Goal: Task Accomplishment & Management: Use online tool/utility

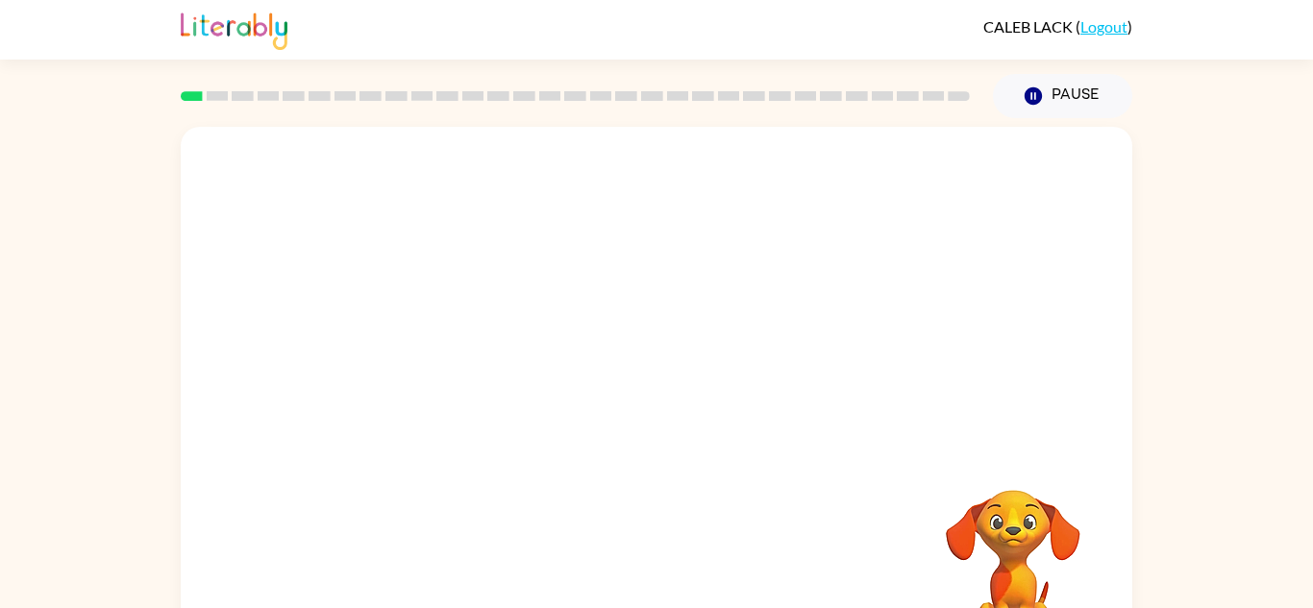
click at [200, 99] on rect at bounding box center [192, 96] width 22 height 10
click at [213, 102] on div at bounding box center [575, 95] width 812 height 67
click at [601, 363] on div at bounding box center [656, 401] width 951 height 549
click at [648, 406] on div at bounding box center [656, 411] width 123 height 70
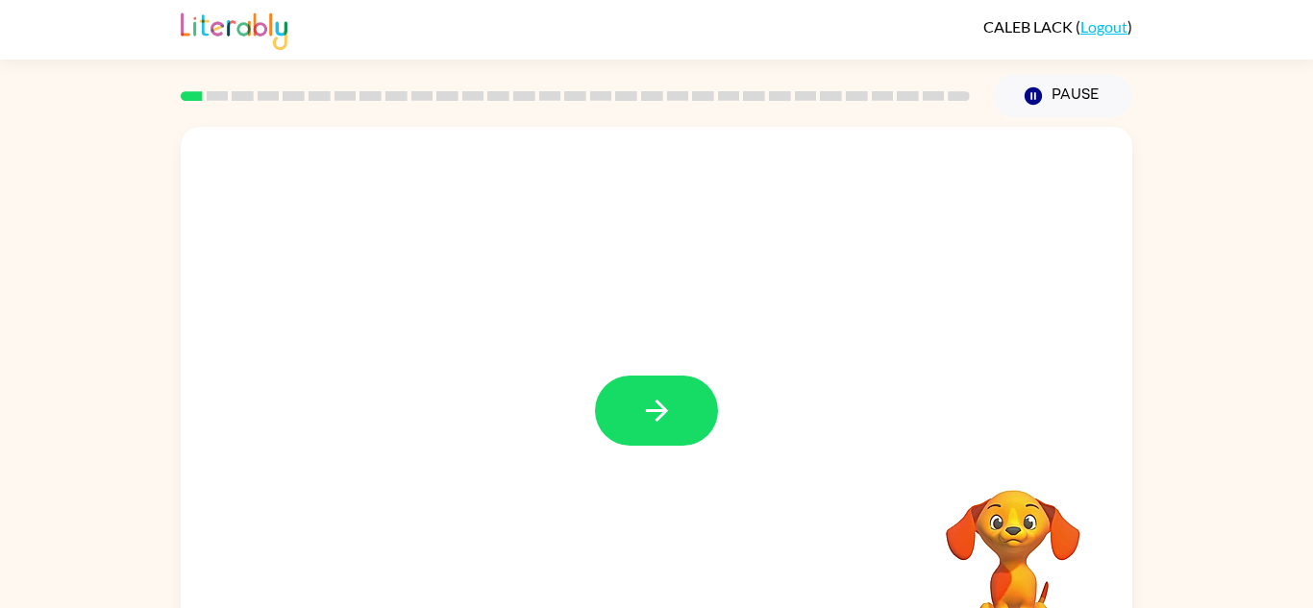
click at [647, 393] on button "button" at bounding box center [656, 411] width 123 height 70
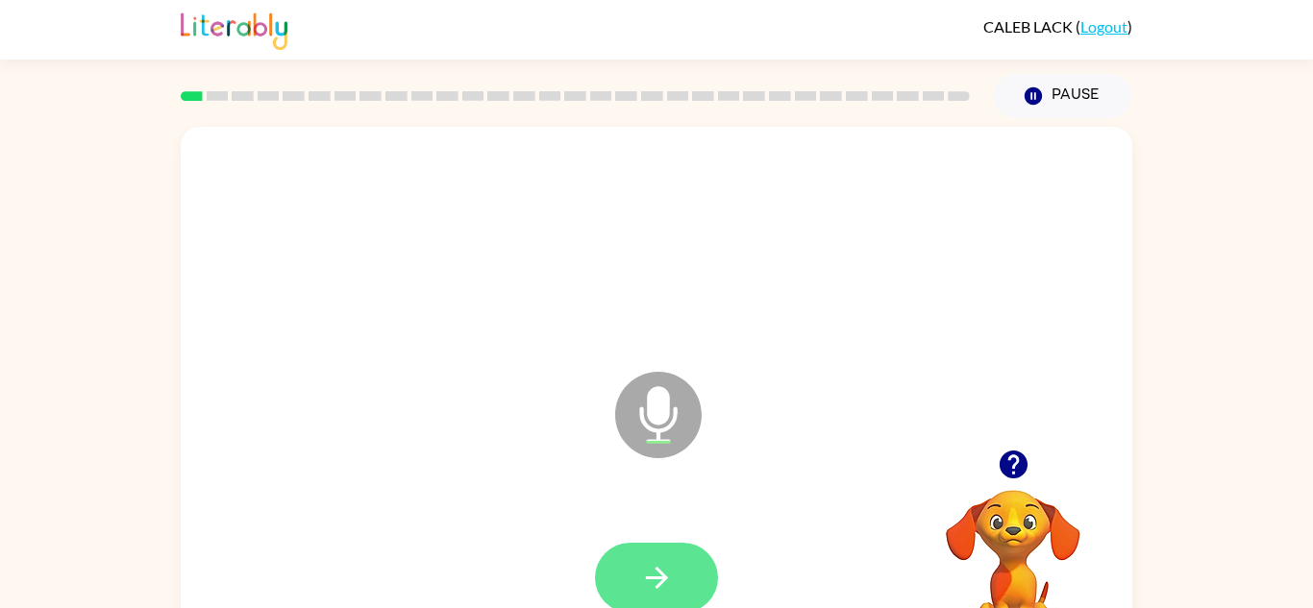
click at [629, 589] on button "button" at bounding box center [656, 578] width 123 height 70
click at [628, 598] on button "button" at bounding box center [656, 578] width 123 height 70
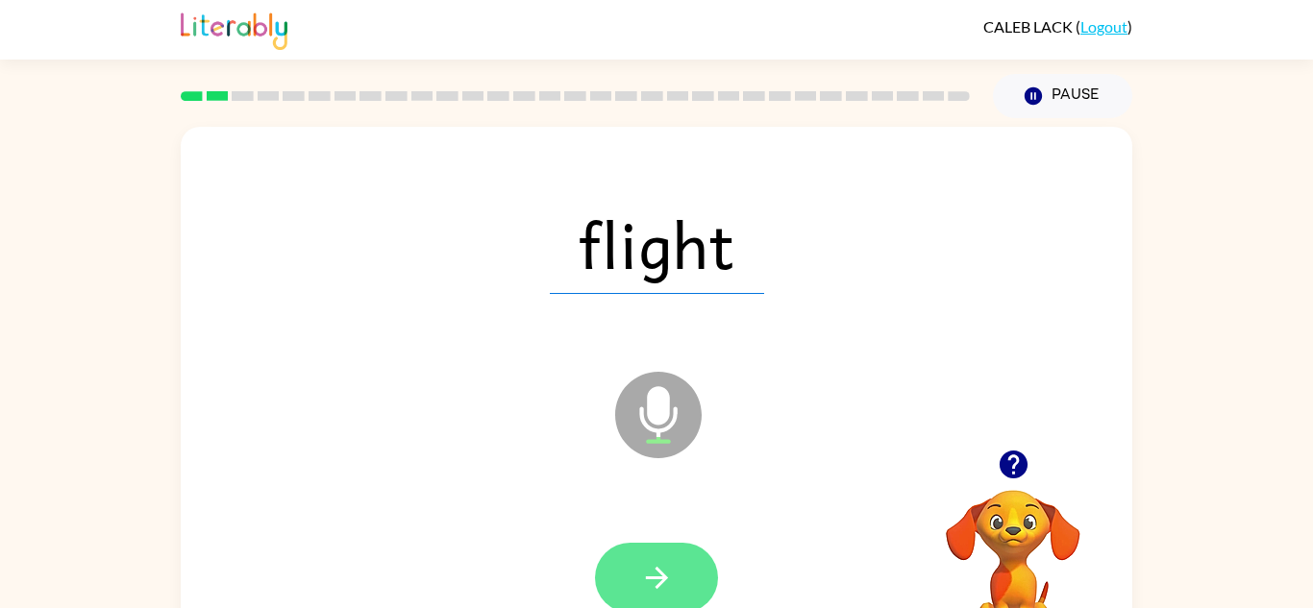
click at [629, 595] on button "button" at bounding box center [656, 578] width 123 height 70
click at [650, 568] on icon "button" at bounding box center [657, 578] width 34 height 34
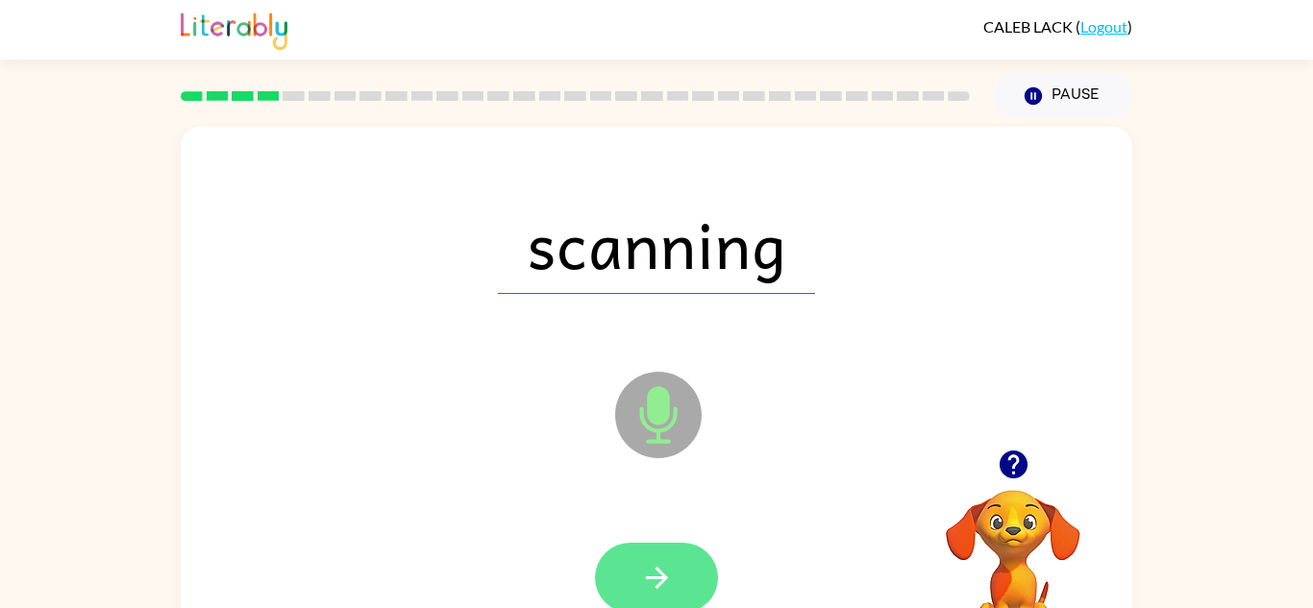
click at [683, 563] on button "button" at bounding box center [656, 578] width 123 height 70
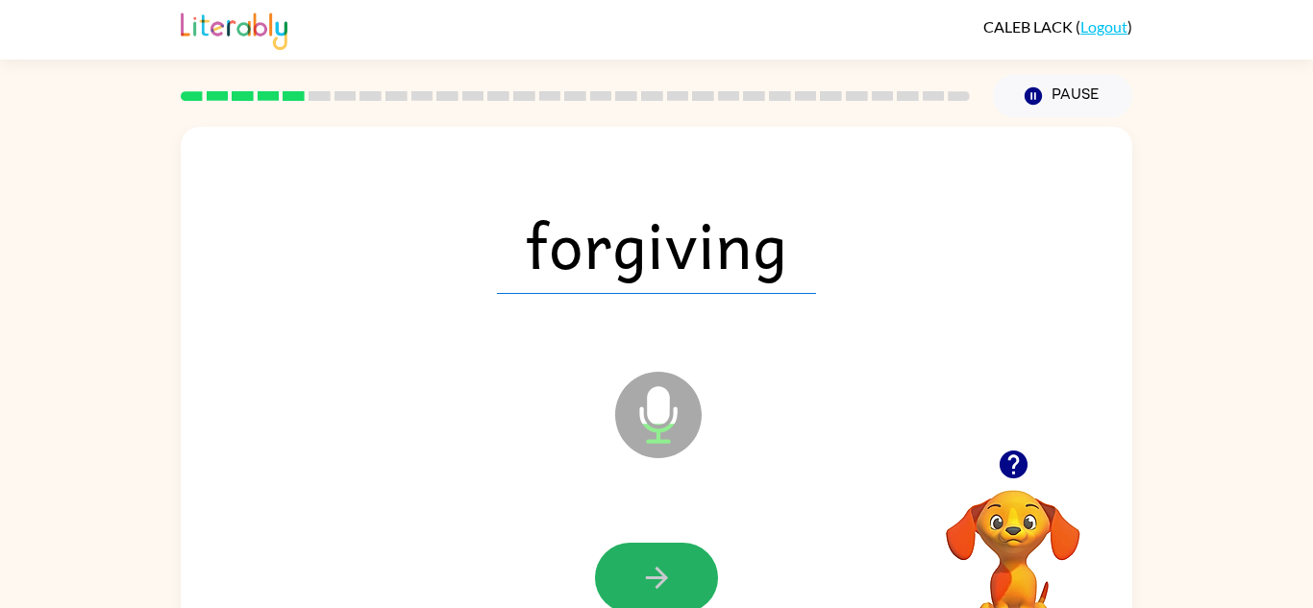
click at [683, 563] on button "button" at bounding box center [656, 578] width 123 height 70
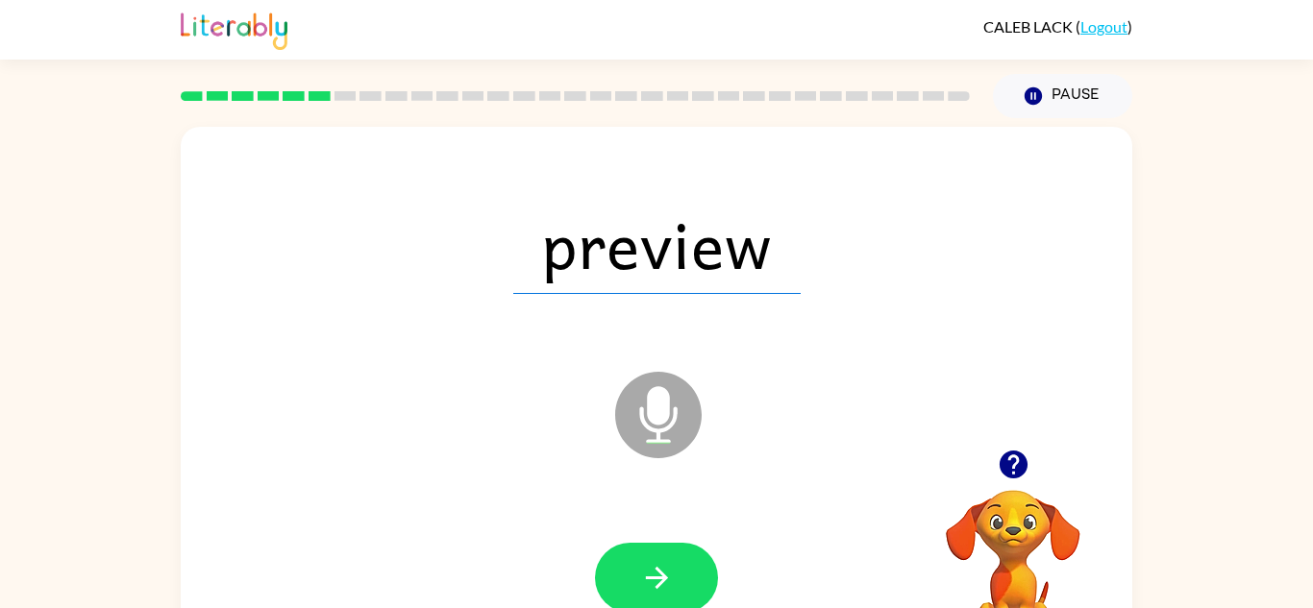
click at [683, 563] on button "button" at bounding box center [656, 578] width 123 height 70
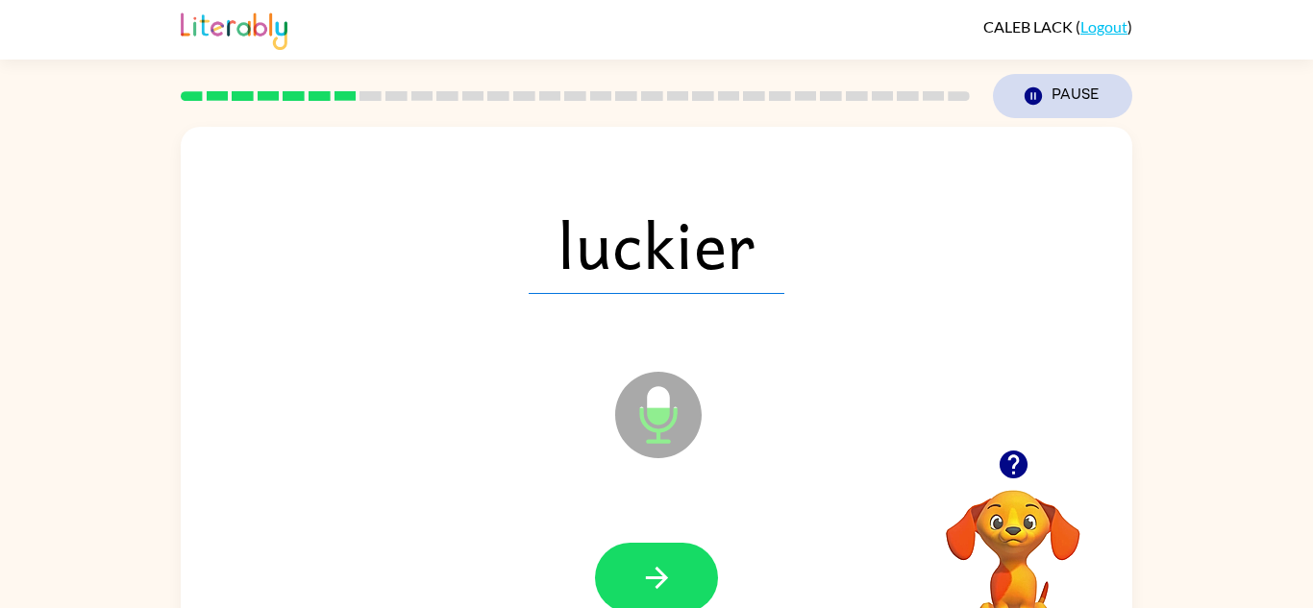
click at [1024, 96] on icon "button" at bounding box center [1032, 95] width 17 height 17
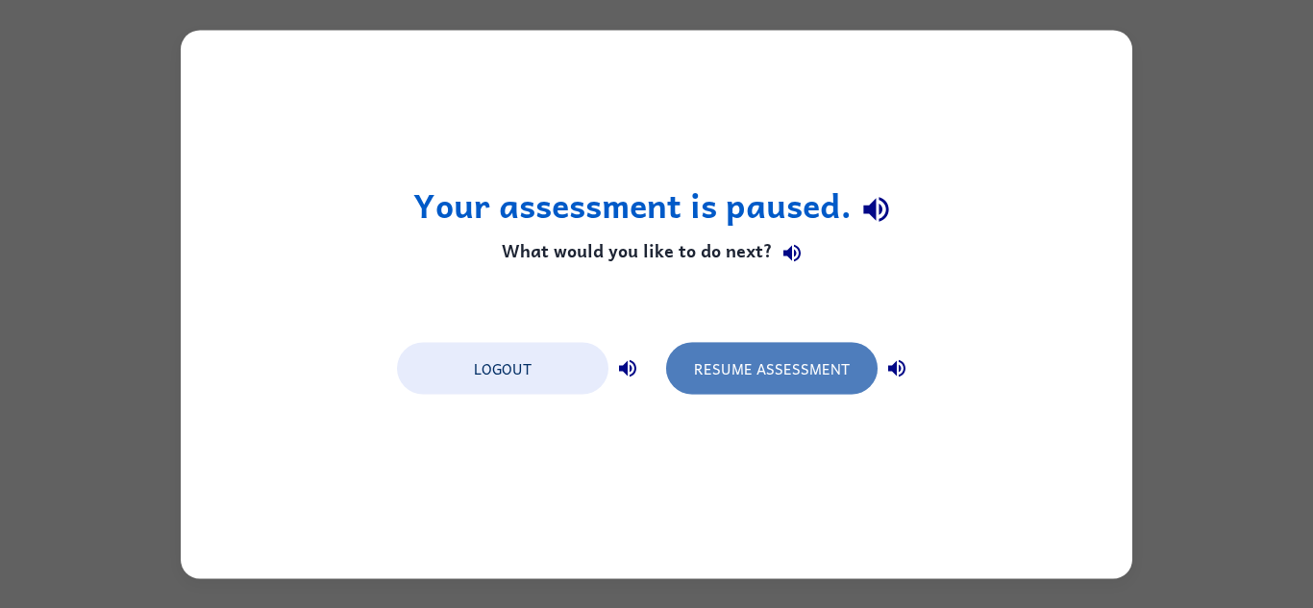
click at [819, 369] on button "Resume Assessment" at bounding box center [771, 368] width 211 height 52
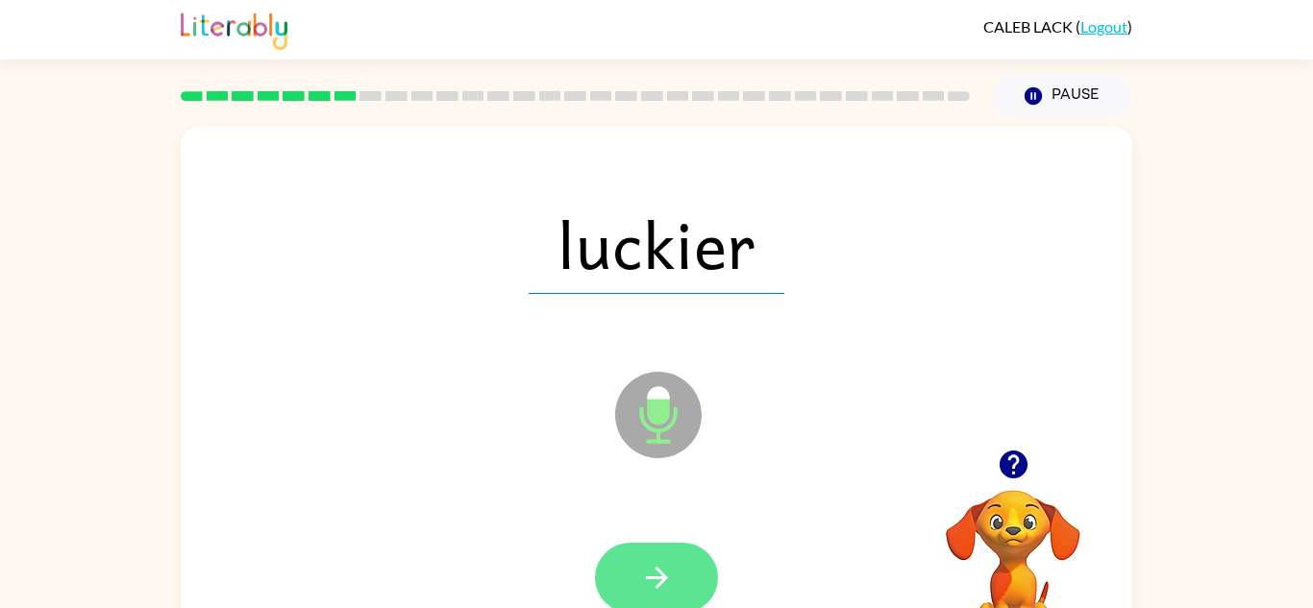
click at [668, 558] on button "button" at bounding box center [656, 578] width 123 height 70
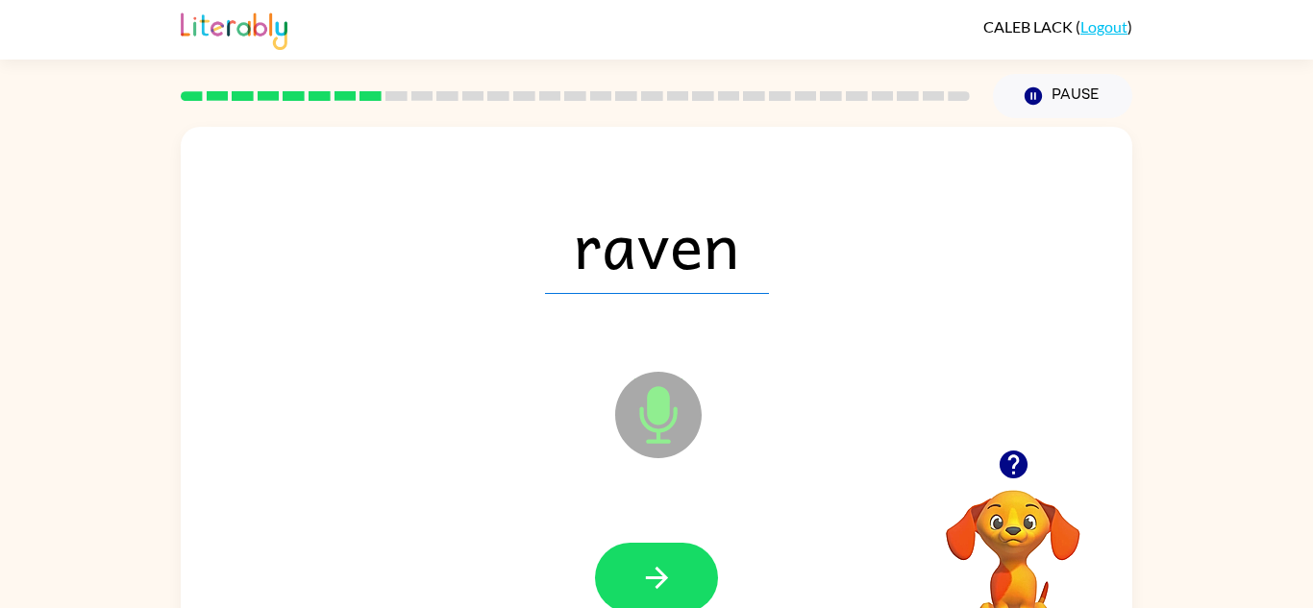
click at [668, 558] on button "button" at bounding box center [656, 578] width 123 height 70
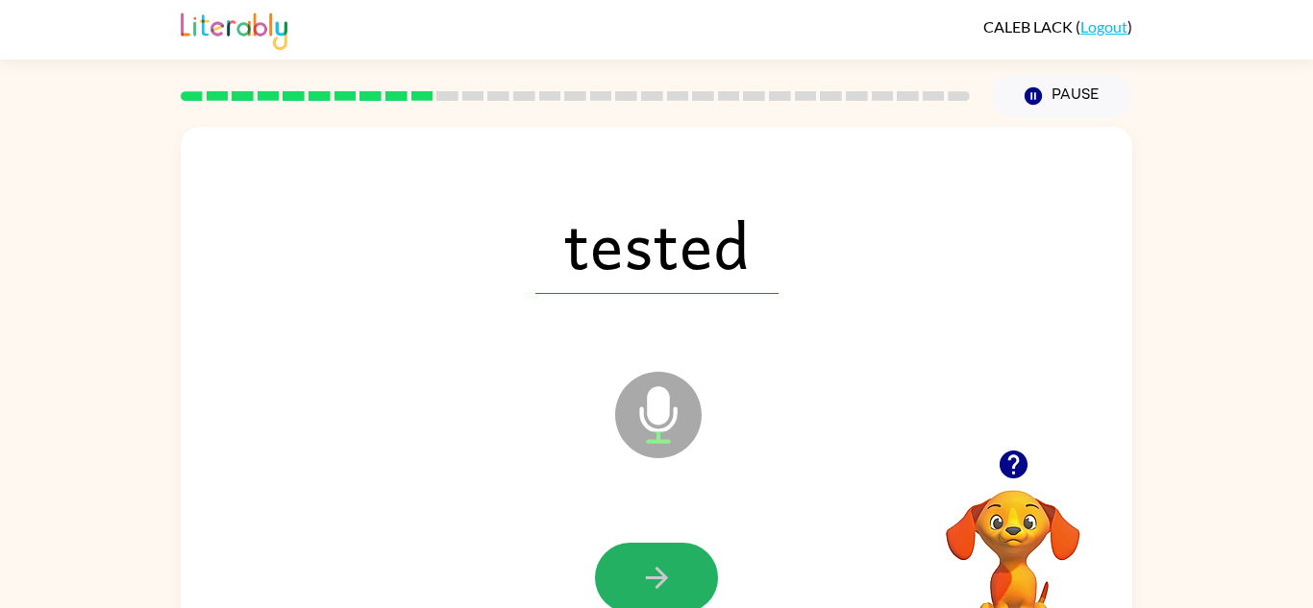
click at [668, 558] on button "button" at bounding box center [656, 578] width 123 height 70
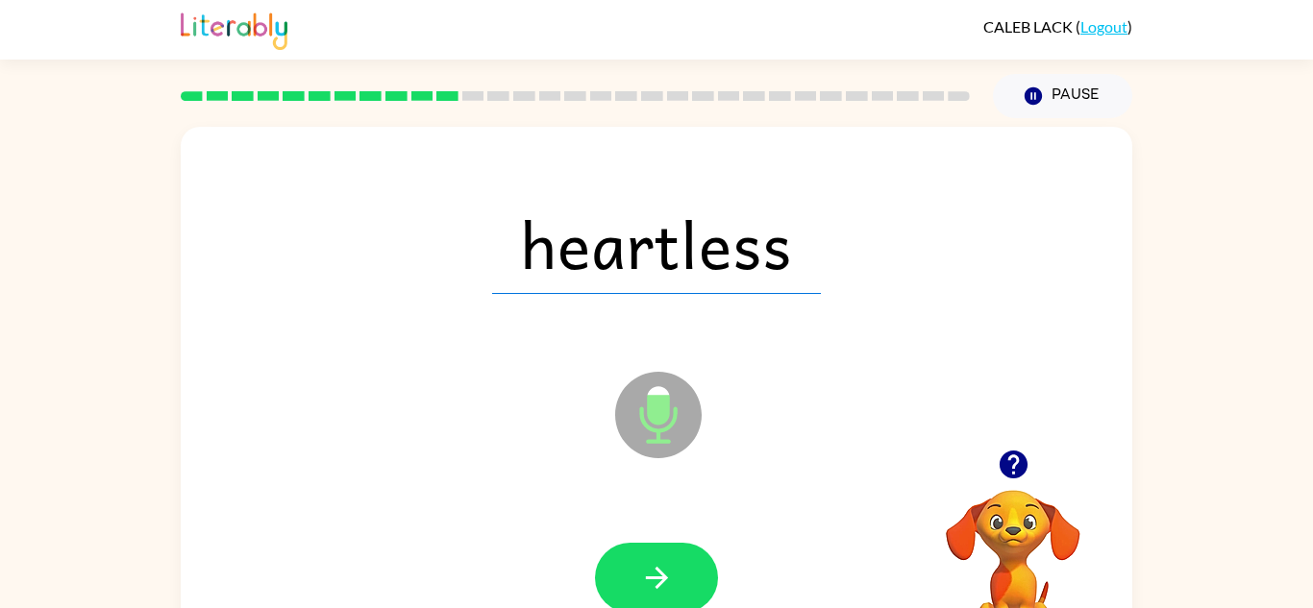
click at [668, 558] on button "button" at bounding box center [656, 578] width 123 height 70
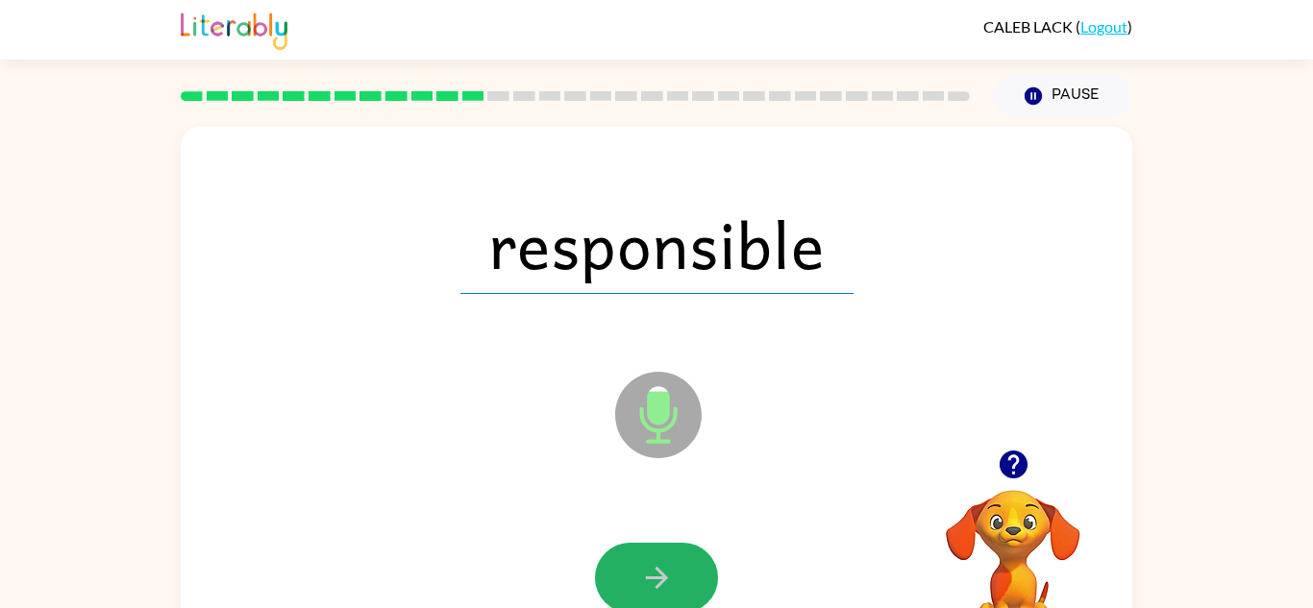
click at [668, 558] on button "button" at bounding box center [656, 578] width 123 height 70
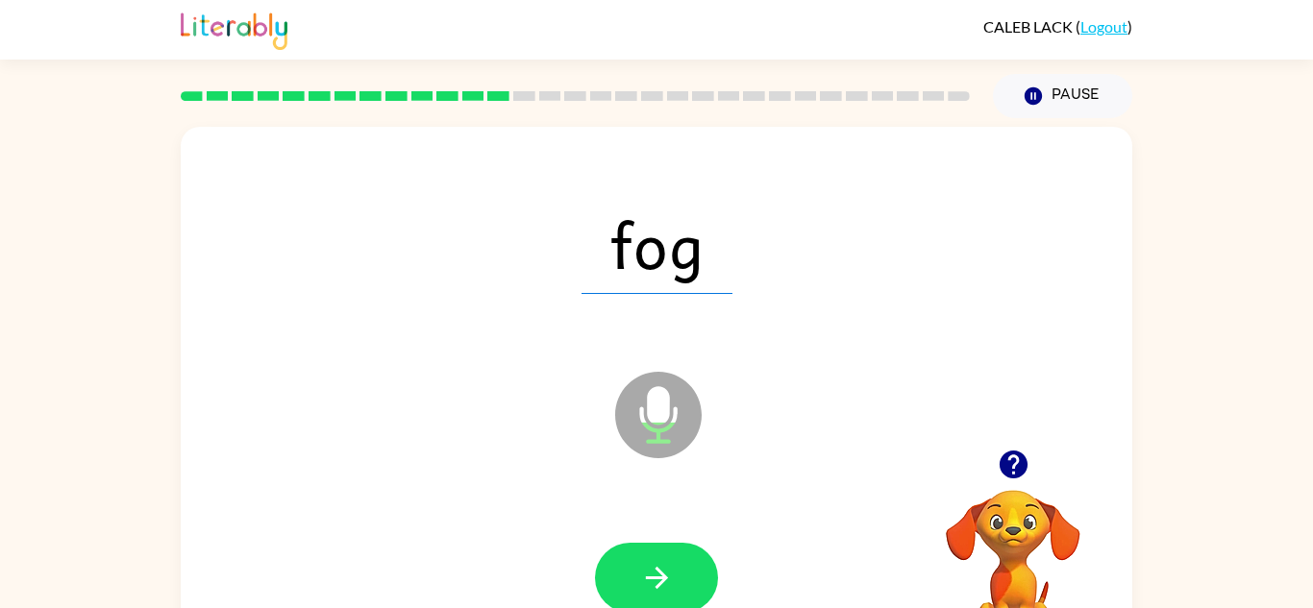
click at [668, 558] on button "button" at bounding box center [656, 578] width 123 height 70
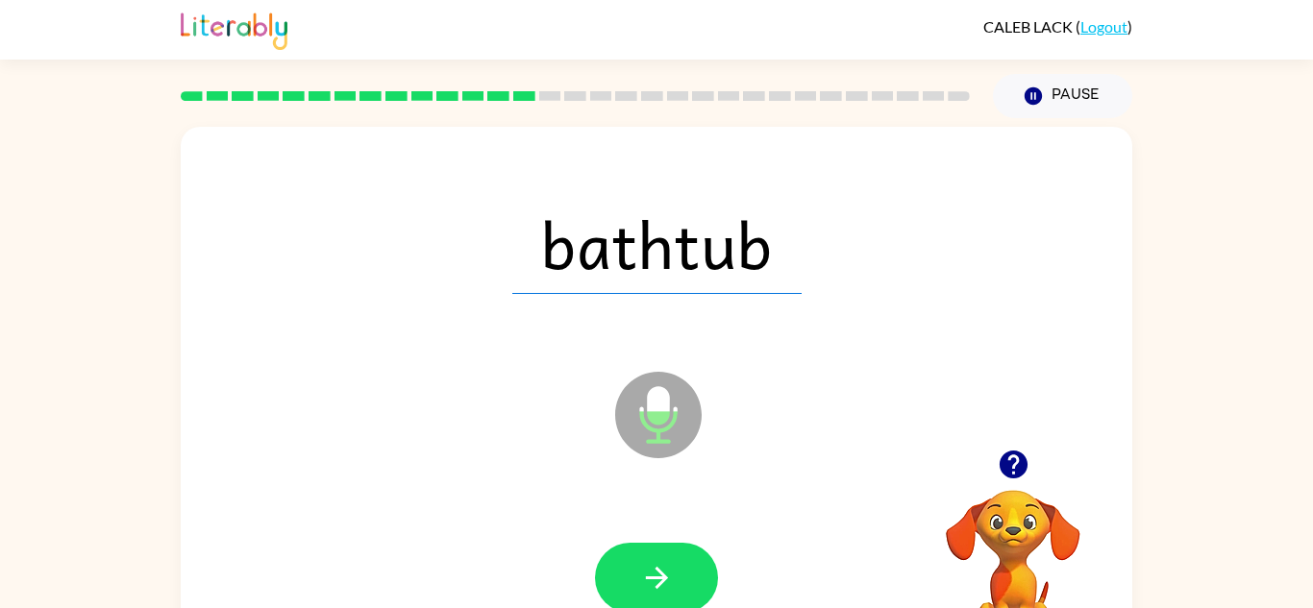
click at [668, 558] on button "button" at bounding box center [656, 578] width 123 height 70
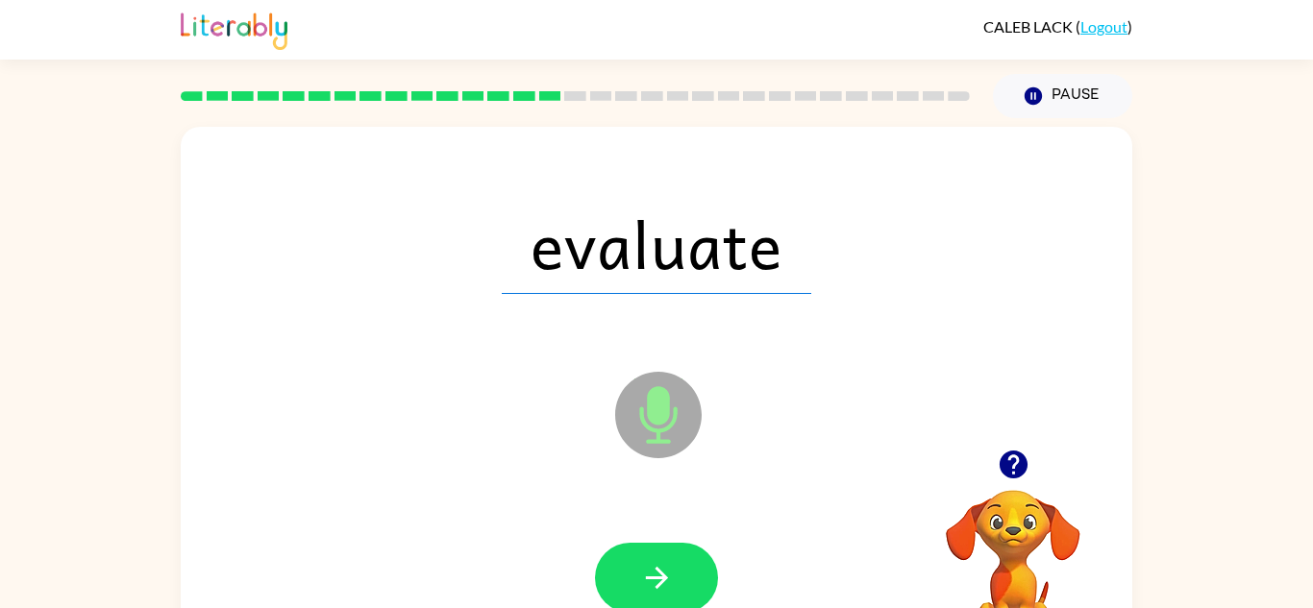
click at [668, 558] on button "button" at bounding box center [656, 578] width 123 height 70
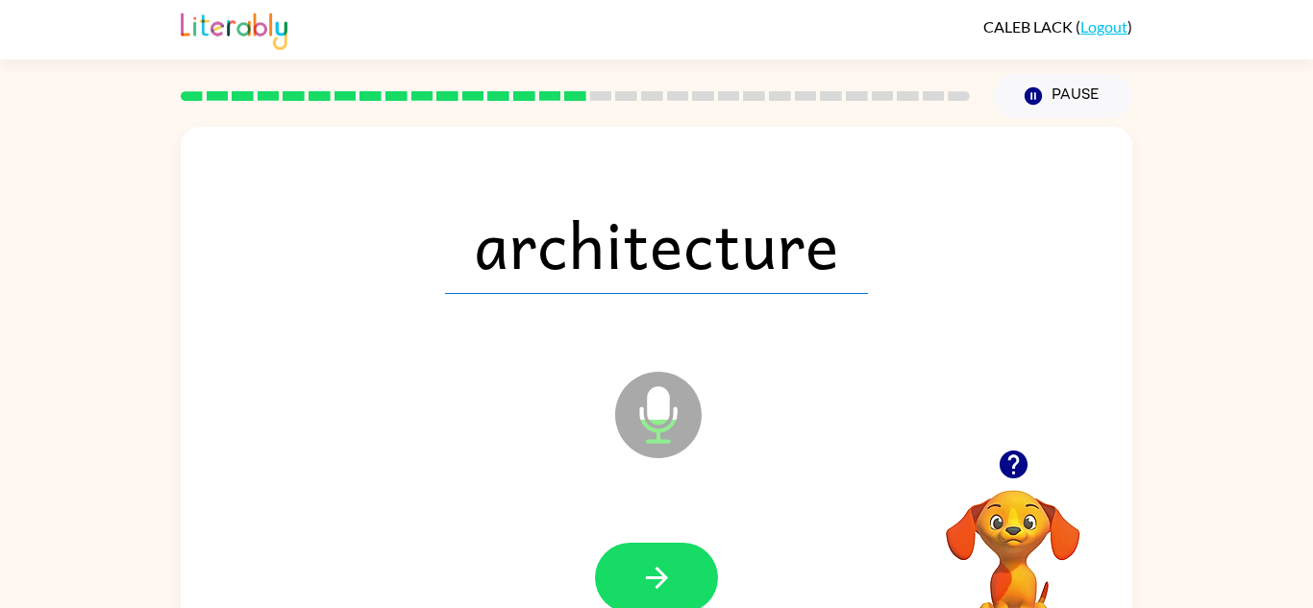
click at [668, 558] on button "button" at bounding box center [656, 578] width 123 height 70
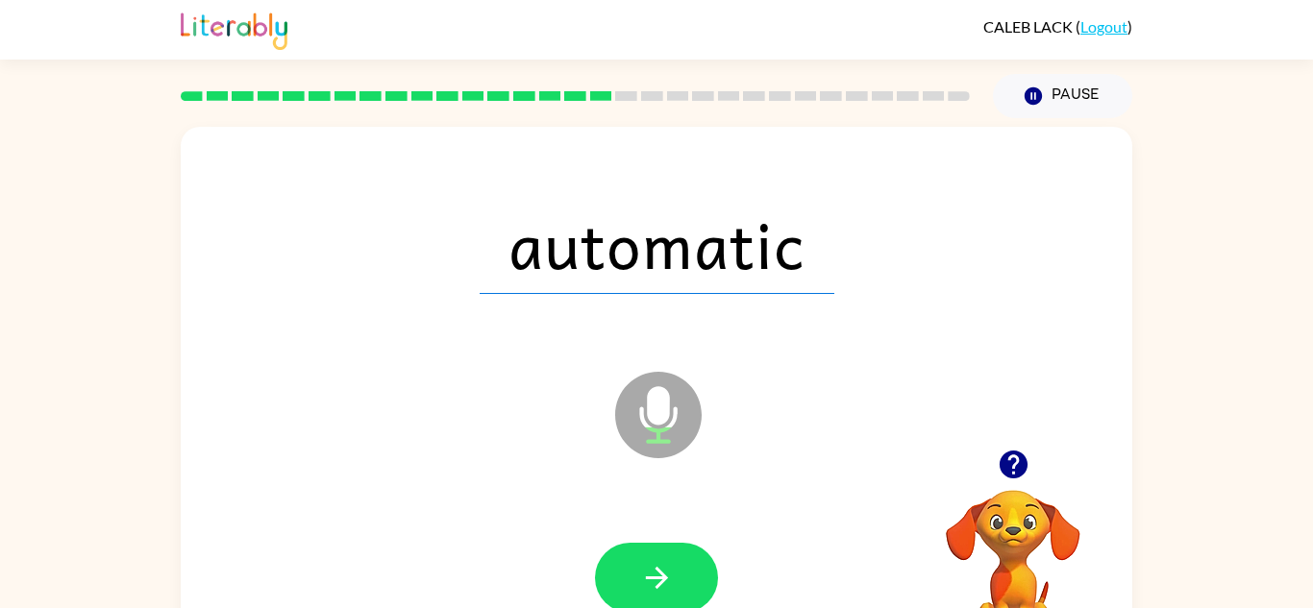
click at [668, 558] on button "button" at bounding box center [656, 578] width 123 height 70
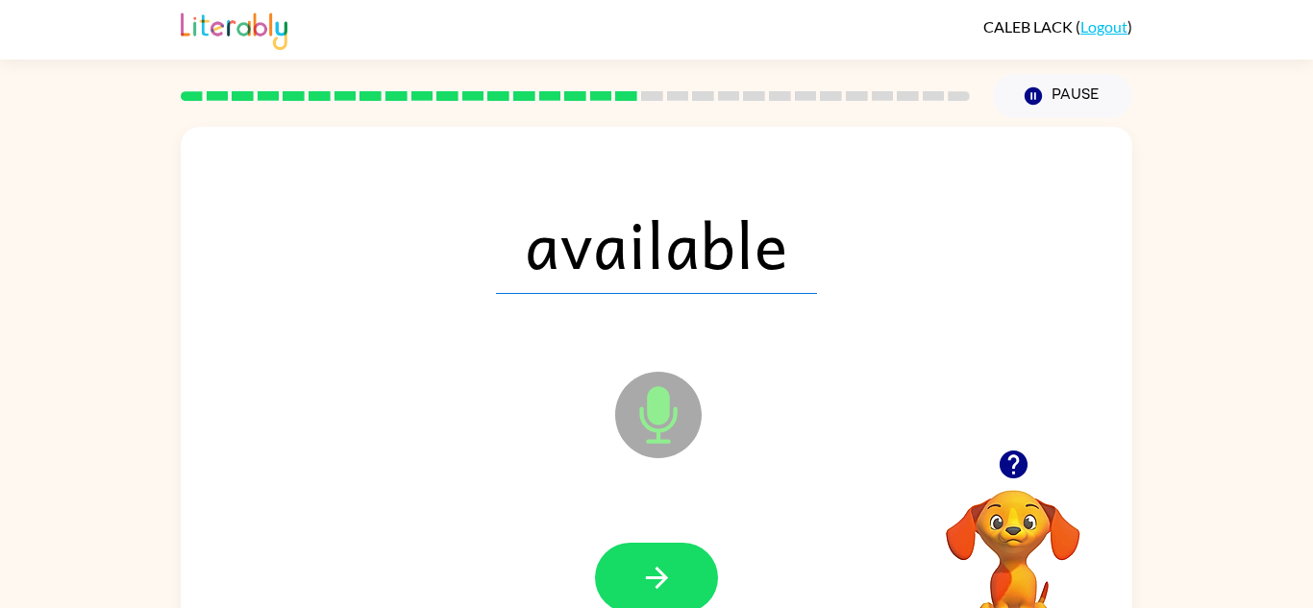
click at [668, 558] on button "button" at bounding box center [656, 578] width 123 height 70
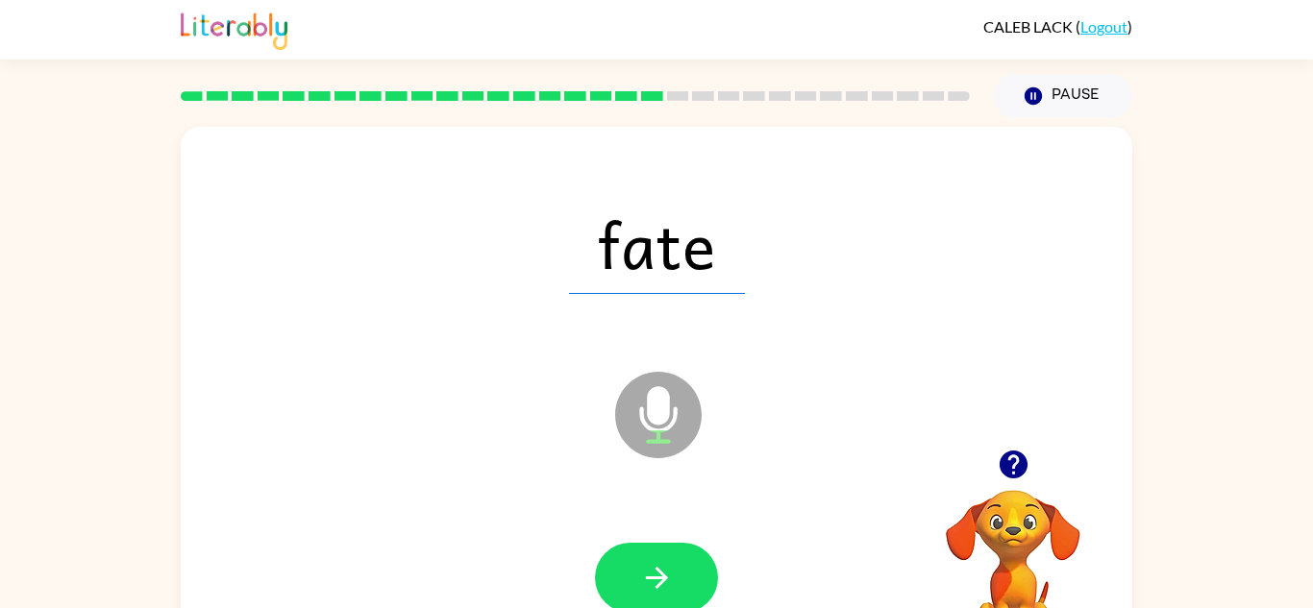
click at [668, 558] on button "button" at bounding box center [656, 578] width 123 height 70
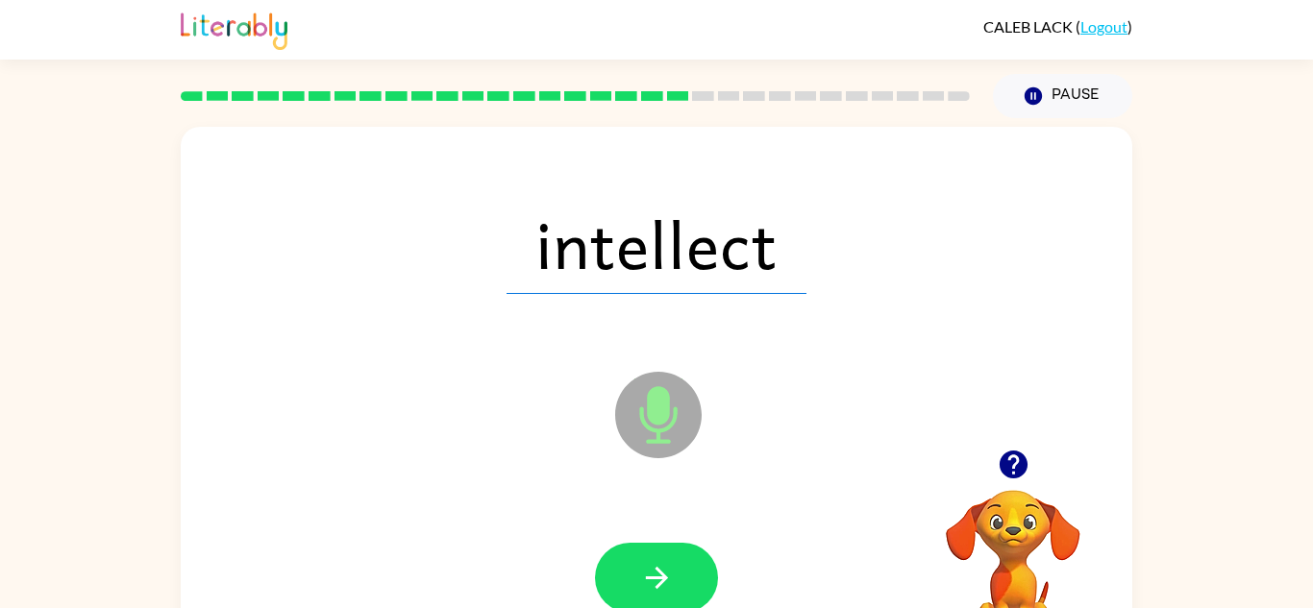
click at [668, 558] on button "button" at bounding box center [656, 578] width 123 height 70
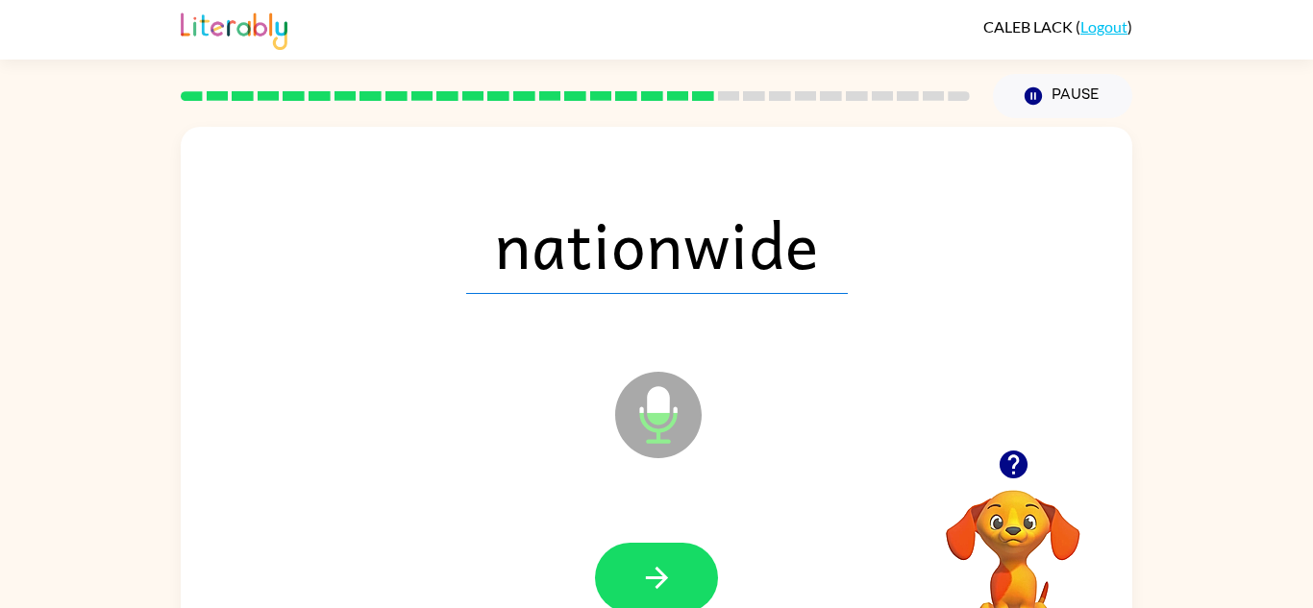
click at [668, 558] on button "button" at bounding box center [656, 578] width 123 height 70
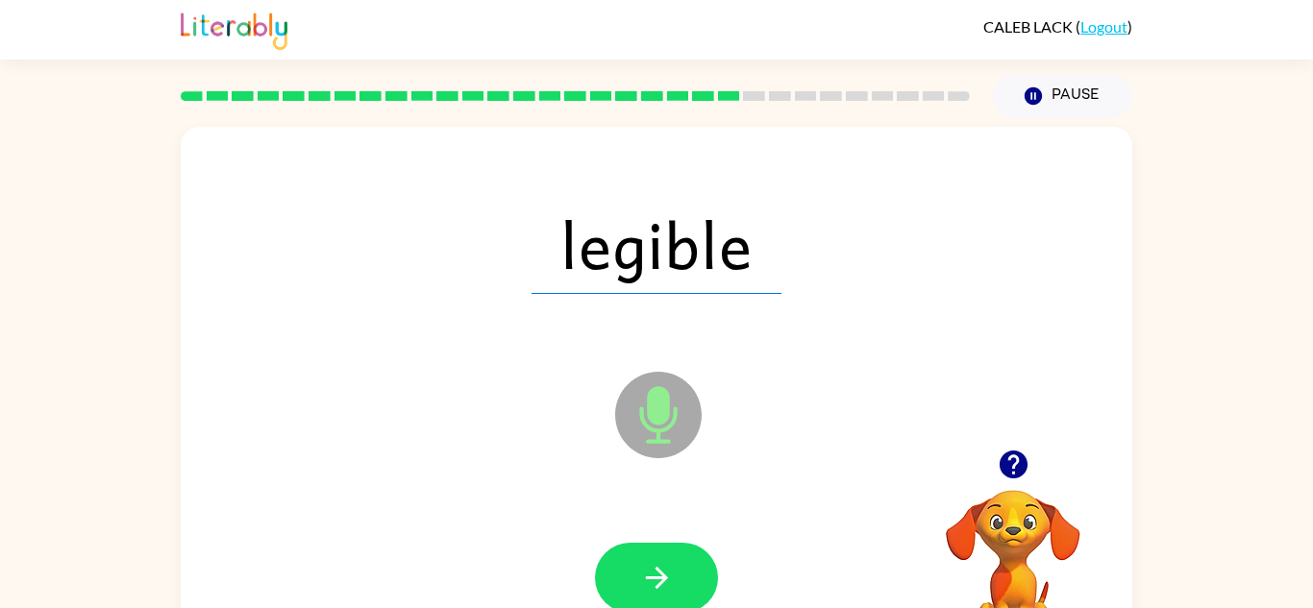
click at [668, 558] on button "button" at bounding box center [656, 578] width 123 height 70
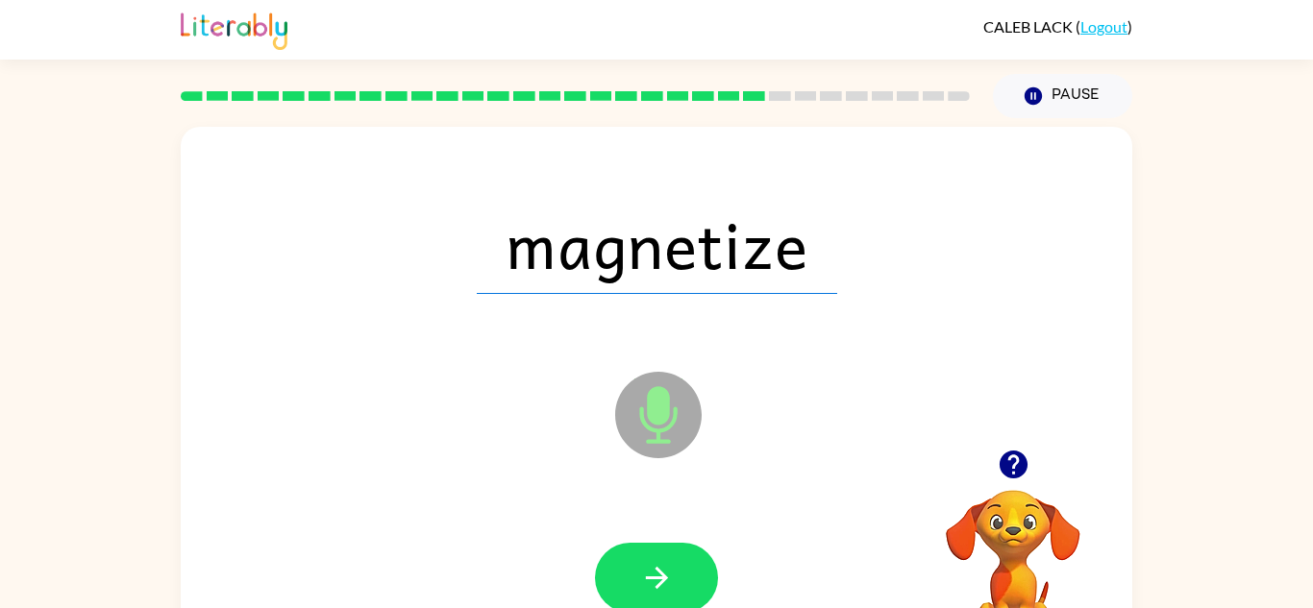
click at [668, 558] on button "button" at bounding box center [656, 578] width 123 height 70
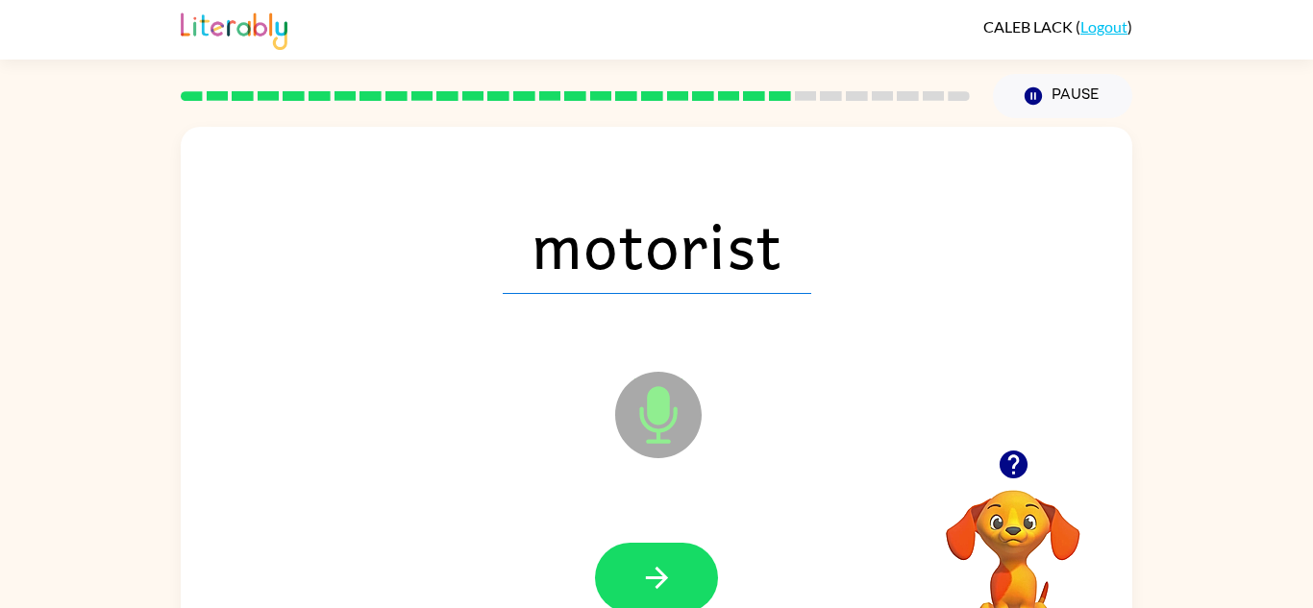
click at [668, 558] on button "button" at bounding box center [656, 578] width 123 height 70
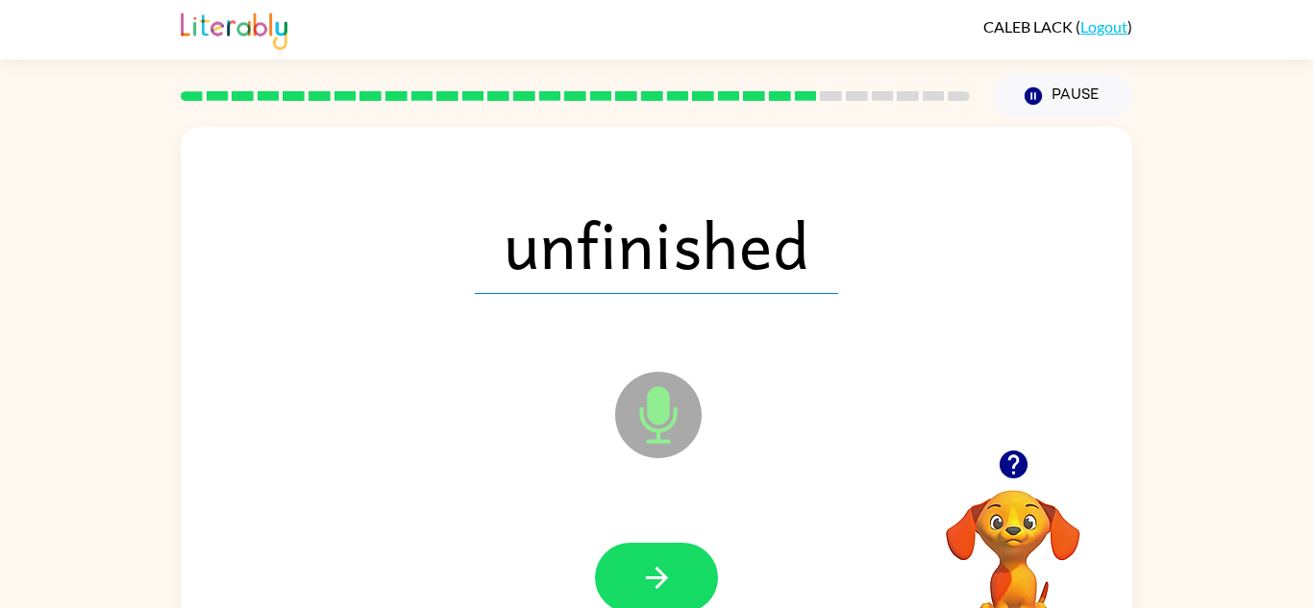
click at [668, 558] on button "button" at bounding box center [656, 578] width 123 height 70
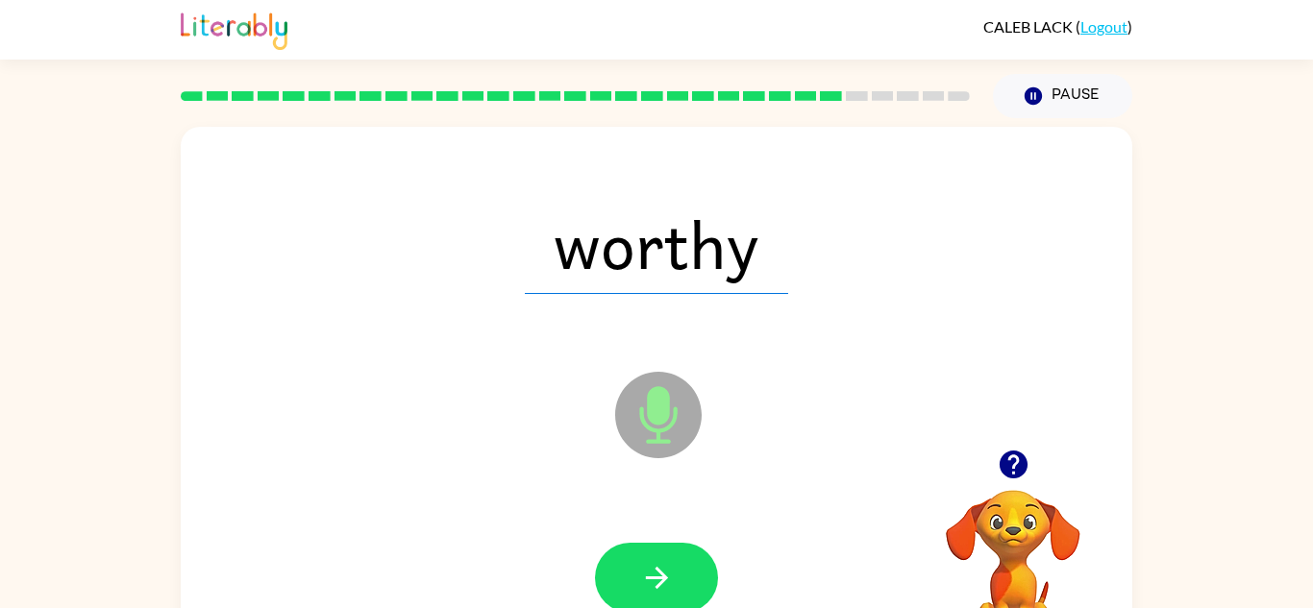
click at [668, 558] on button "button" at bounding box center [656, 578] width 123 height 70
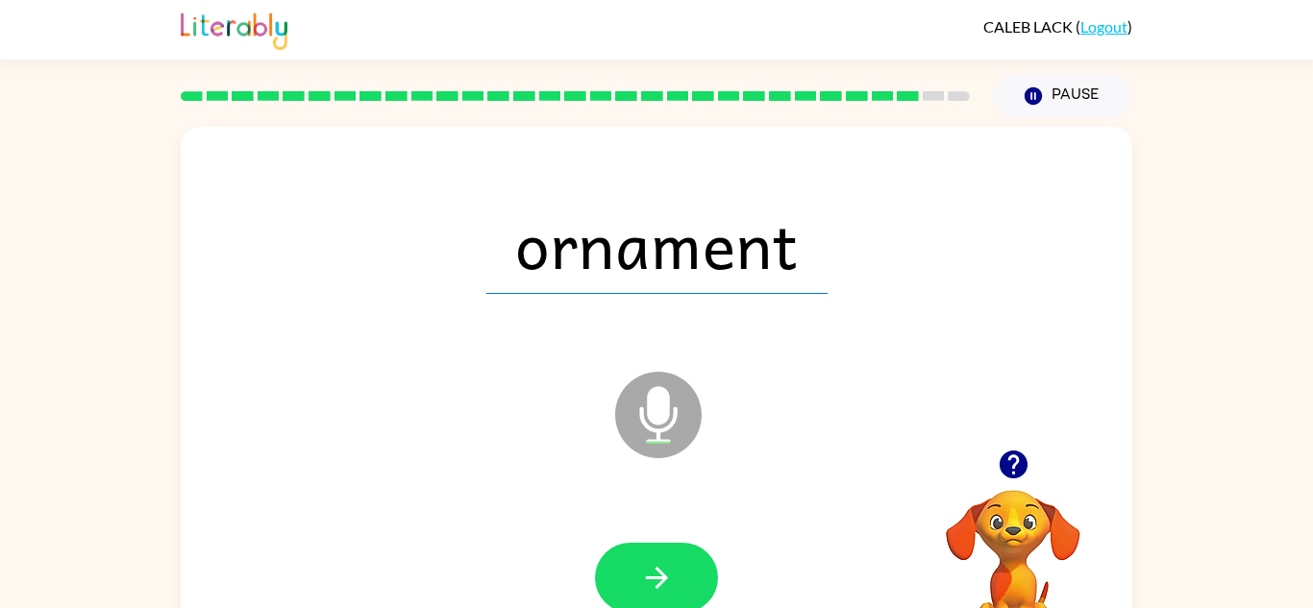
click at [668, 558] on button "button" at bounding box center [656, 578] width 123 height 70
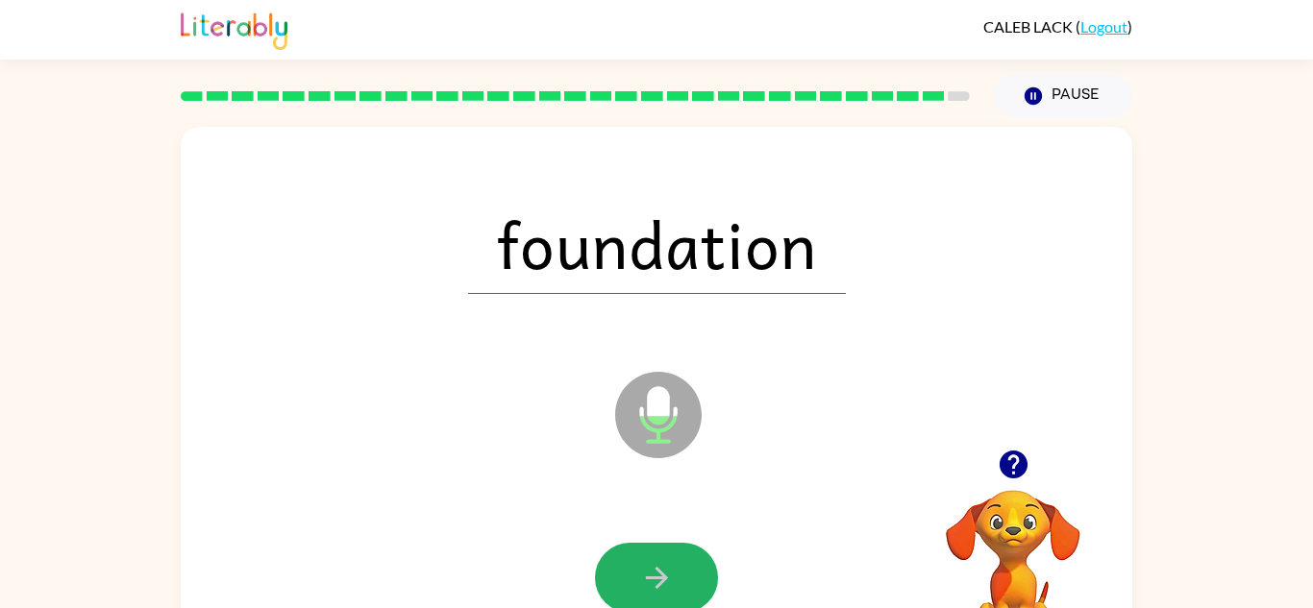
click at [668, 558] on button "button" at bounding box center [656, 578] width 123 height 70
